Goal: Task Accomplishment & Management: Use online tool/utility

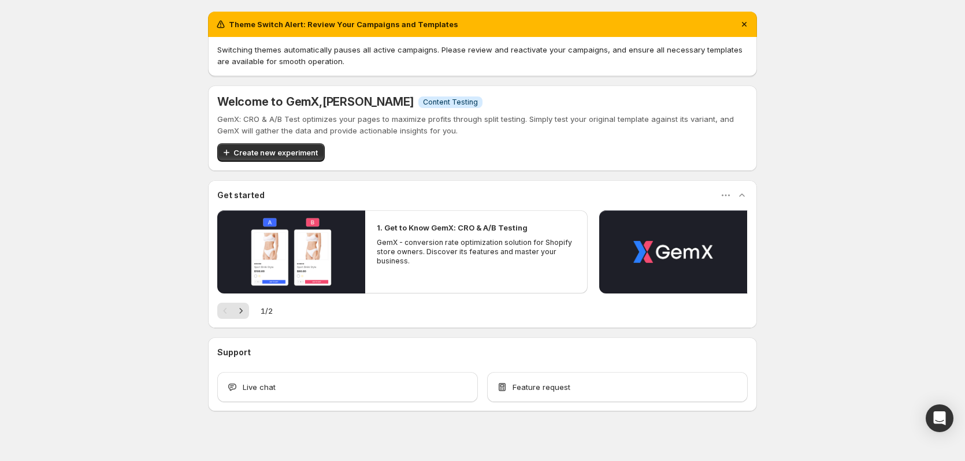
scroll to position [13, 0]
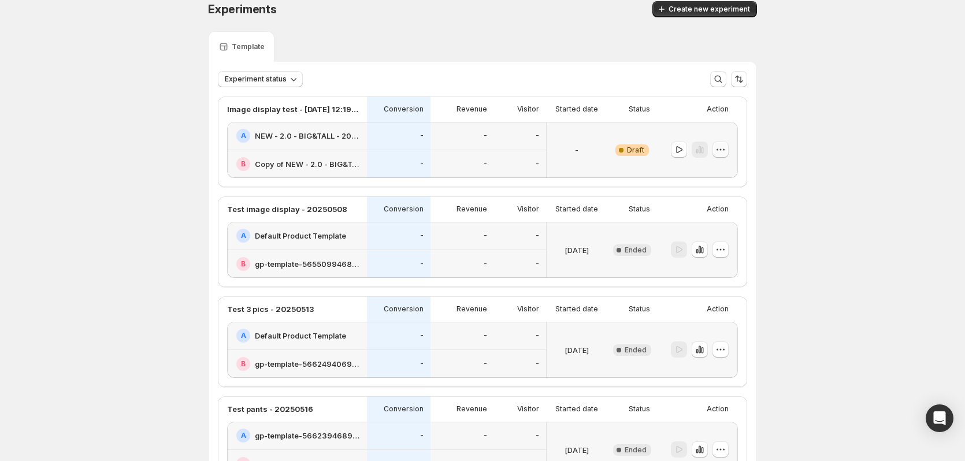
click at [719, 150] on icon "button" at bounding box center [718, 150] width 2 height 2
click at [717, 170] on span "Edit" at bounding box center [732, 174] width 56 height 12
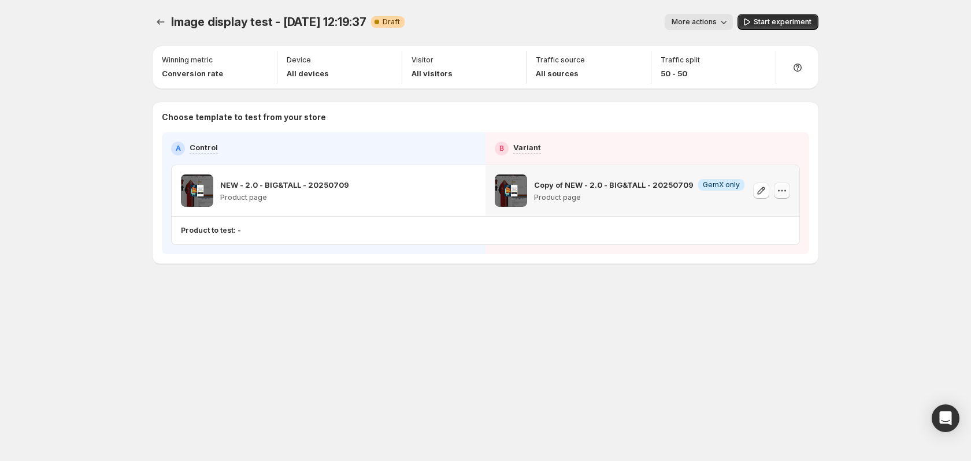
click at [782, 188] on icon "button" at bounding box center [782, 191] width 12 height 12
click at [760, 257] on button "Remove template" at bounding box center [789, 263] width 109 height 18
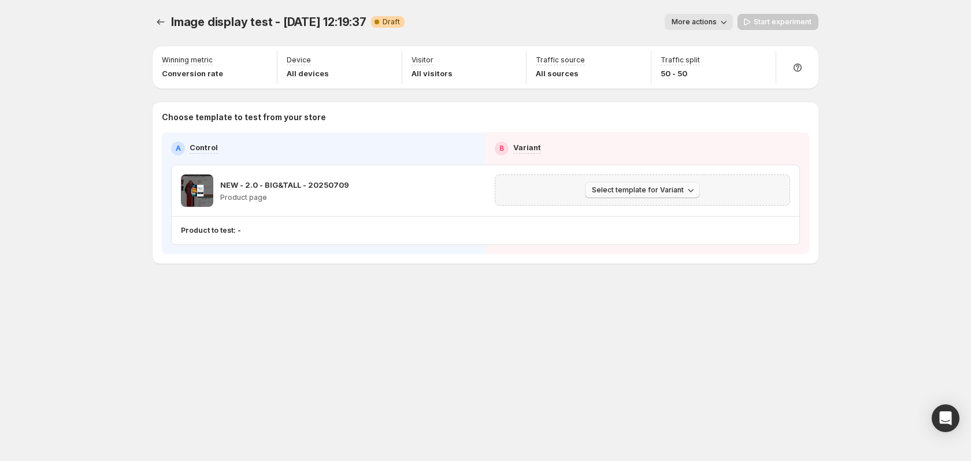
click at [679, 190] on span "Select template for Variant" at bounding box center [638, 190] width 92 height 9
click at [664, 213] on span "Select an existing template" at bounding box center [635, 214] width 98 height 9
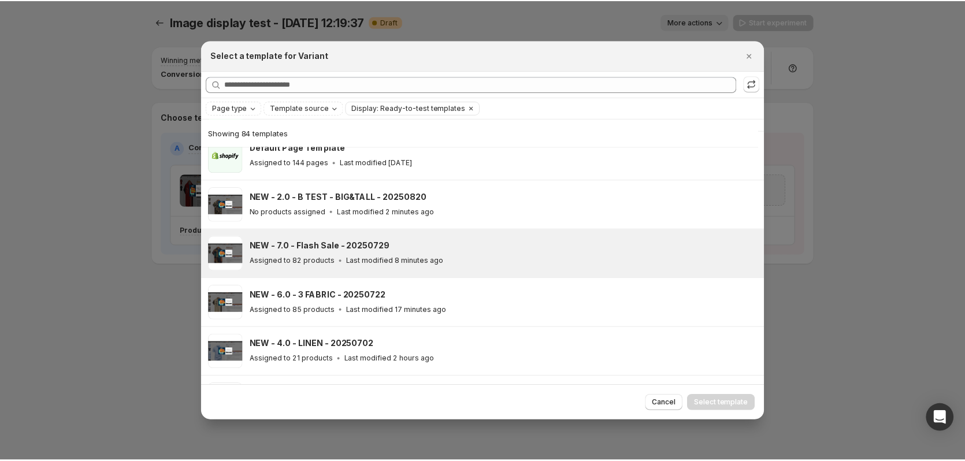
scroll to position [201, 0]
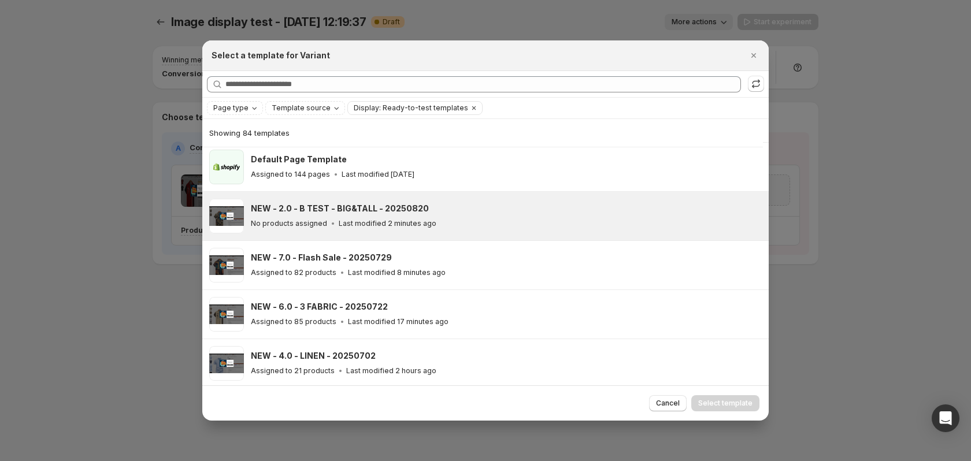
click at [332, 224] on icon ":r36:" at bounding box center [333, 224] width 12 height 12
click at [723, 402] on span "Select template" at bounding box center [725, 403] width 54 height 9
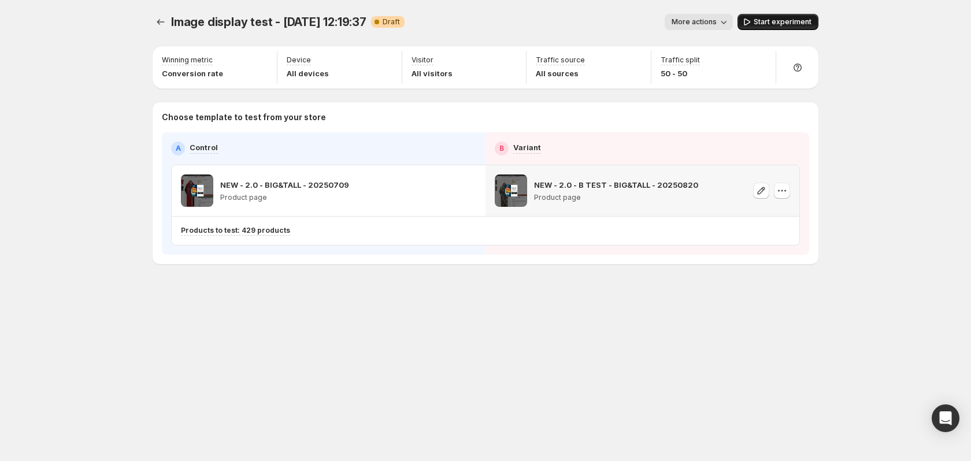
click at [779, 27] on button "Start experiment" at bounding box center [778, 22] width 81 height 16
click at [155, 25] on icon "Experiments" at bounding box center [161, 22] width 12 height 12
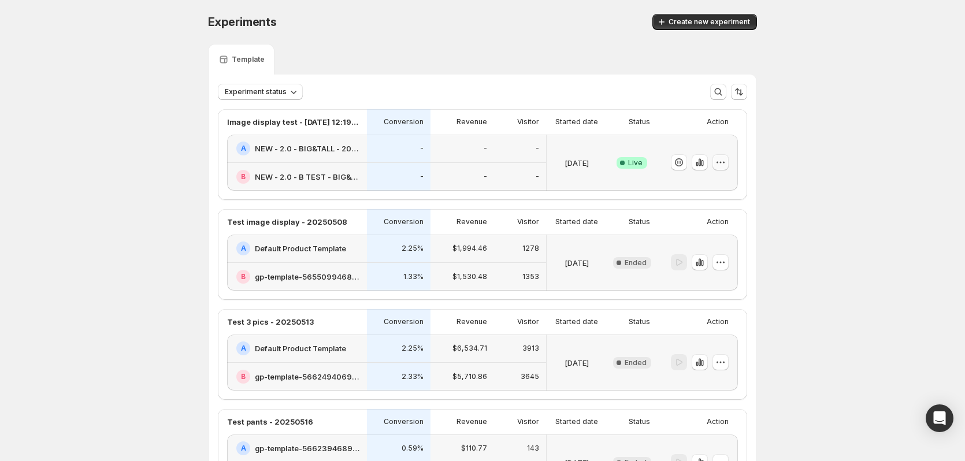
click at [720, 162] on icon "button" at bounding box center [721, 163] width 12 height 12
click at [698, 202] on span "Rename" at bounding box center [688, 205] width 29 height 9
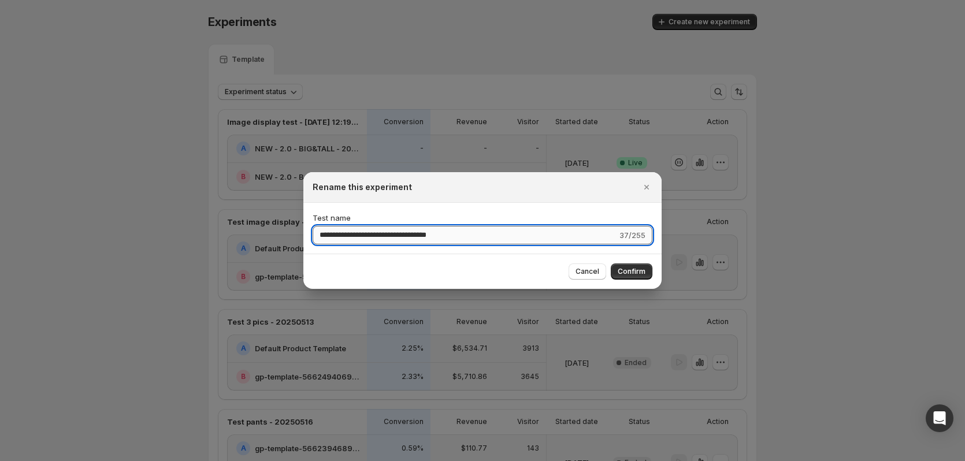
click at [371, 236] on input "**********" at bounding box center [465, 235] width 305 height 18
drag, startPoint x: 373, startPoint y: 234, endPoint x: 239, endPoint y: 213, distance: 135.2
drag, startPoint x: 498, startPoint y: 239, endPoint x: 427, endPoint y: 240, distance: 70.5
click at [427, 240] on input "**********" at bounding box center [465, 235] width 305 height 18
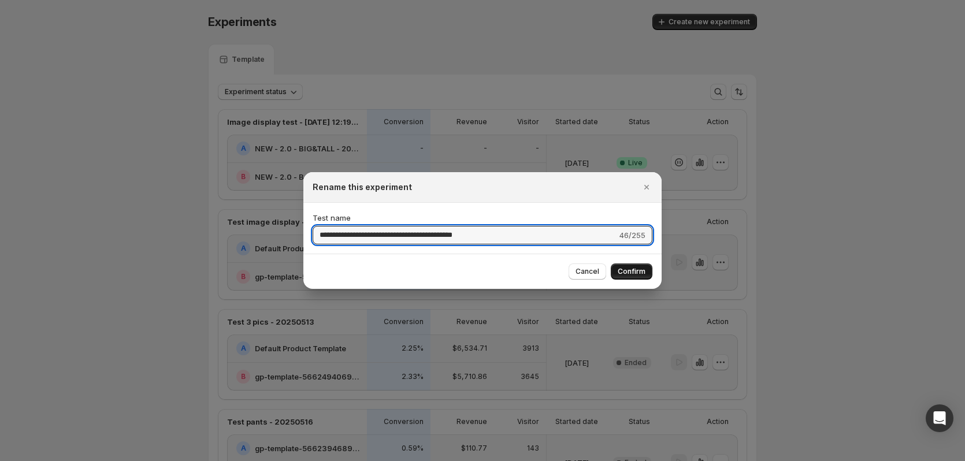
type input "**********"
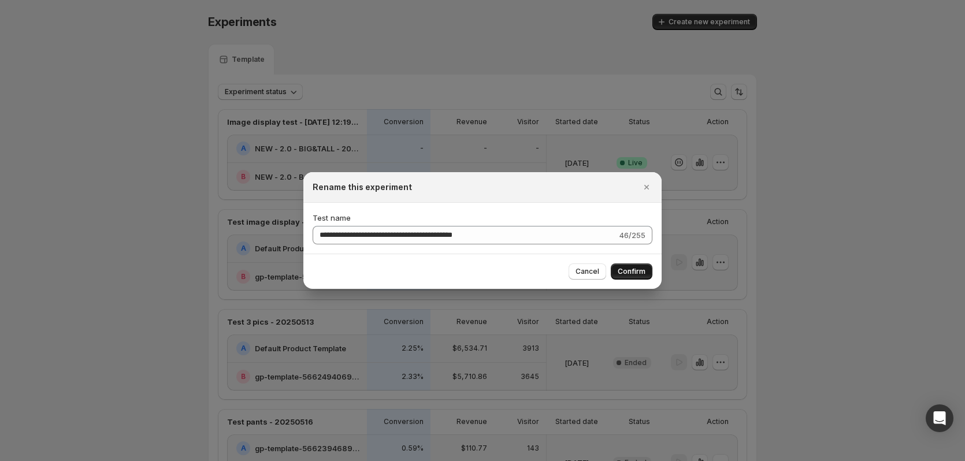
click at [635, 267] on button "Confirm" at bounding box center [632, 272] width 42 height 16
